Goal: Task Accomplishment & Management: Manage account settings

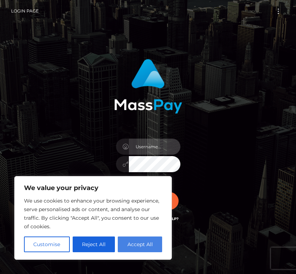
type input "[EMAIL_ADDRESS][DOMAIN_NAME]"
click at [130, 244] on button "Accept All" at bounding box center [140, 245] width 44 height 16
checkbox input "true"
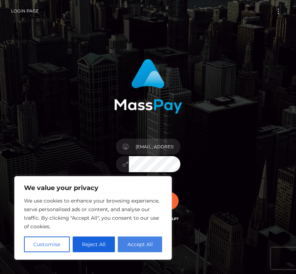
checkbox input "true"
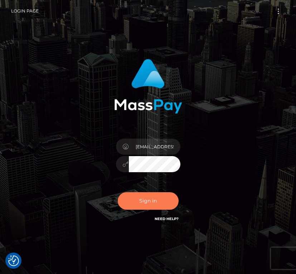
click at [149, 203] on button "Sign in" at bounding box center [148, 201] width 61 height 18
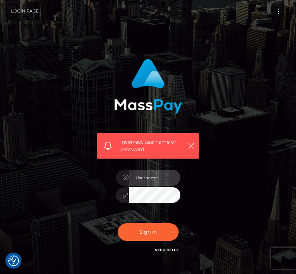
type input "[EMAIL_ADDRESS][DOMAIN_NAME]"
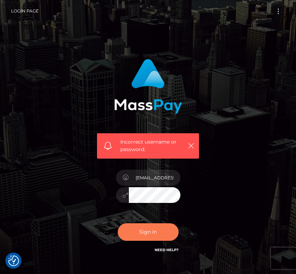
click at [155, 233] on button "Sign in" at bounding box center [148, 233] width 61 height 18
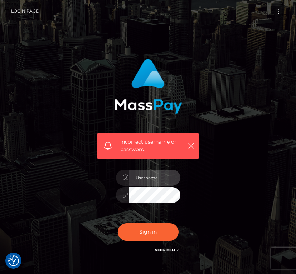
type input "[EMAIL_ADDRESS][DOMAIN_NAME]"
click at [118, 224] on button "Sign in" at bounding box center [148, 233] width 61 height 18
type input "[EMAIL_ADDRESS][DOMAIN_NAME]"
click at [118, 224] on button "Sign in" at bounding box center [148, 233] width 61 height 18
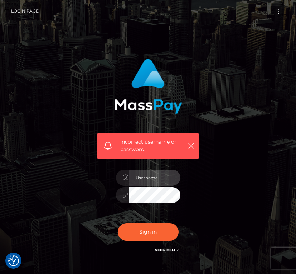
type input "[EMAIL_ADDRESS][DOMAIN_NAME]"
click at [118, 224] on button "Sign in" at bounding box center [148, 233] width 61 height 18
type input "sunnira3@gmail.com"
click at [118, 224] on button "Sign in" at bounding box center [148, 233] width 61 height 18
type input "[EMAIL_ADDRESS][DOMAIN_NAME]"
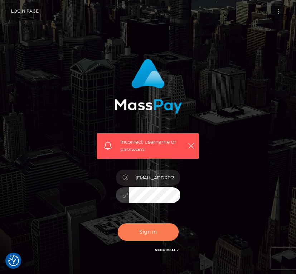
click at [152, 238] on button "Sign in" at bounding box center [148, 233] width 61 height 18
